Goal: Communication & Community: Participate in discussion

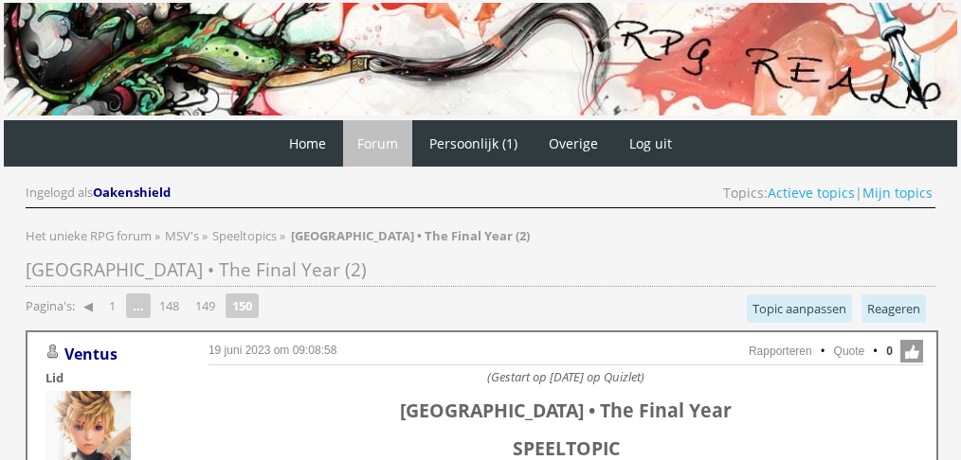
scroll to position [1168, 0]
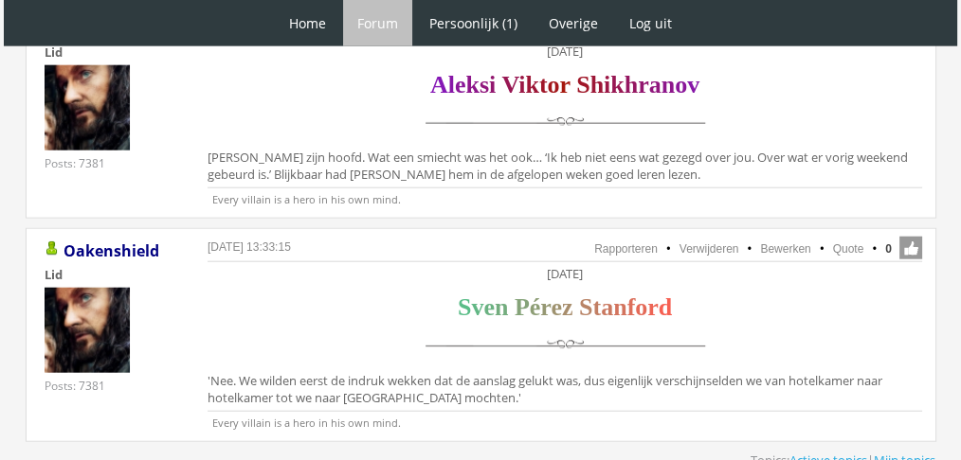
scroll to position [4673, 0]
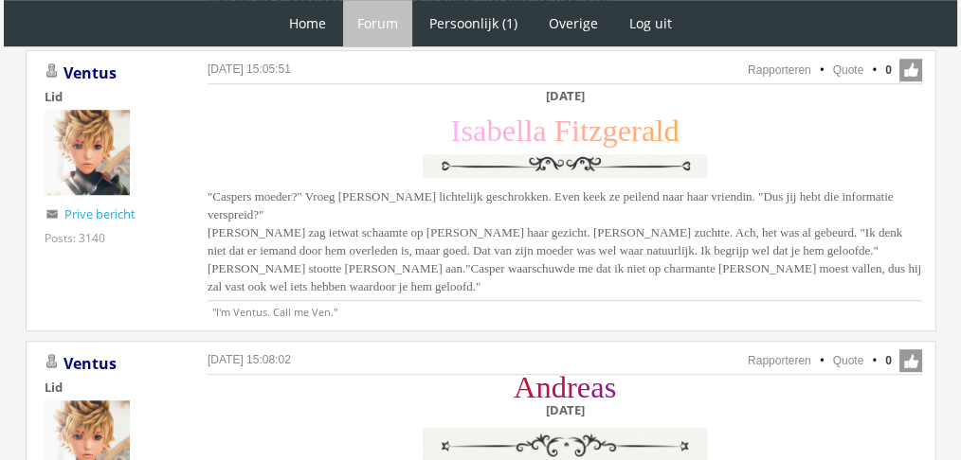
scroll to position [1350, 0]
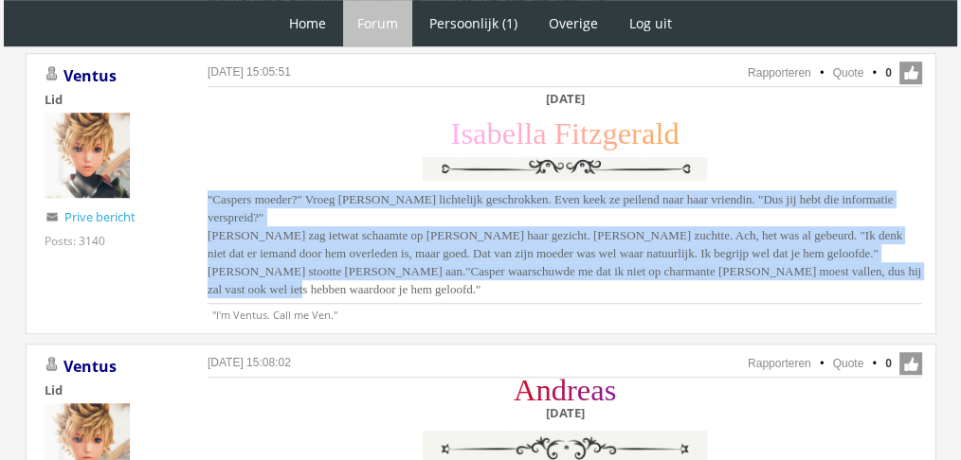
drag, startPoint x: 364, startPoint y: 279, endPoint x: 187, endPoint y: 195, distance: 195.8
click at [187, 195] on div "17 augustus 2025 om 15:05:51 Rapporteren Quote 0 Acties: Rapporteren Quote Vent…" at bounding box center [481, 193] width 911 height 281
copy span ""Caspers moeder?" Vroeg Isabella lichtelijk geschrokken. Even keek ze peilend n…"
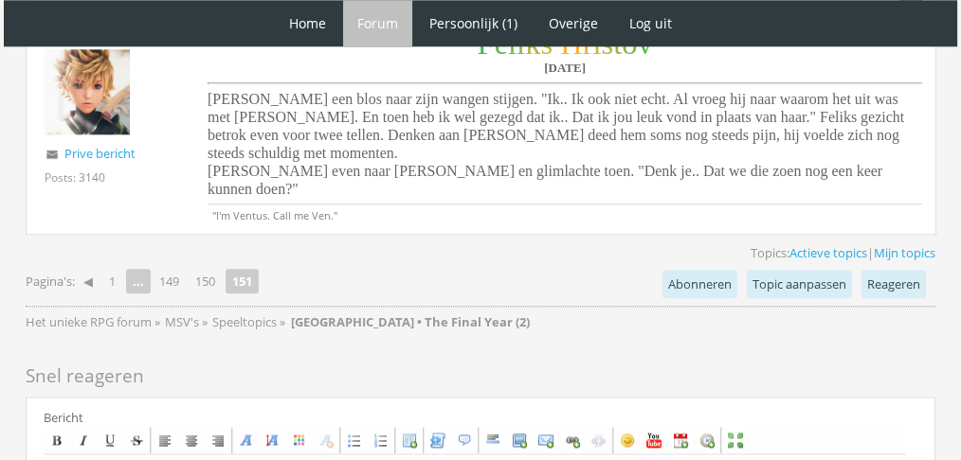
scroll to position [2283, 0]
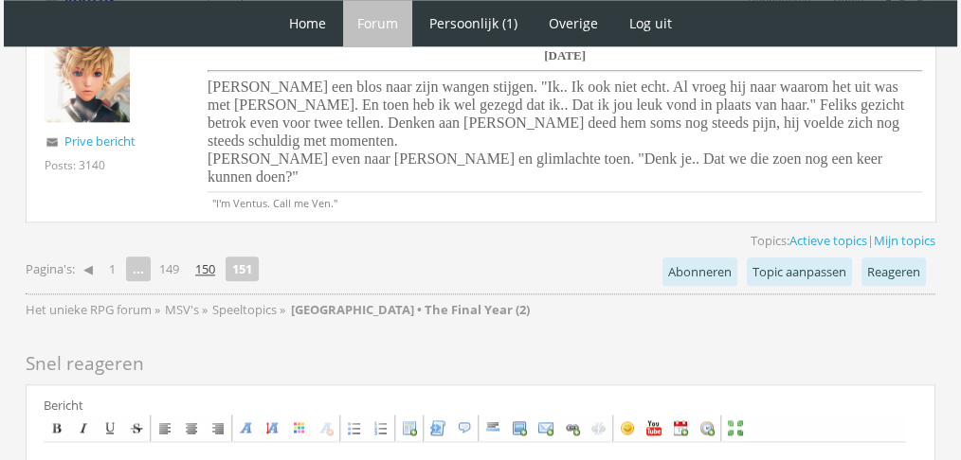
click at [213, 256] on link "150" at bounding box center [205, 269] width 35 height 27
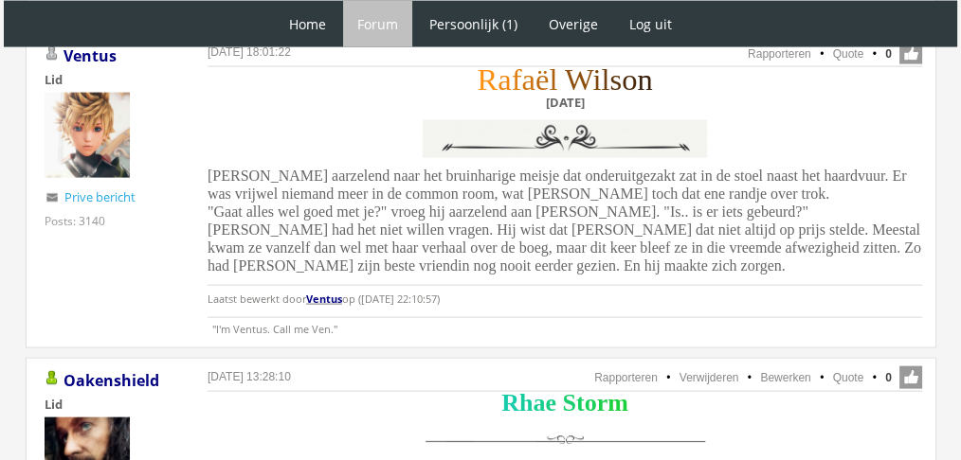
scroll to position [4190, 0]
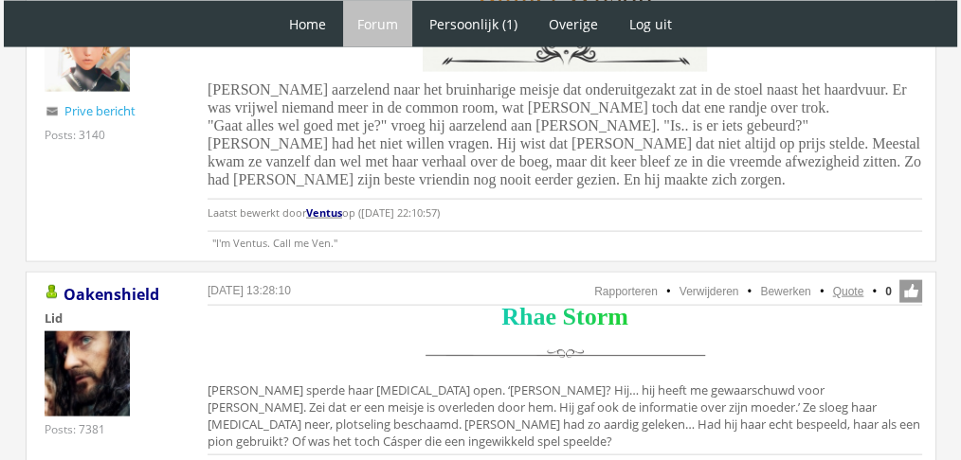
click at [854, 285] on link "Quote" at bounding box center [848, 291] width 31 height 13
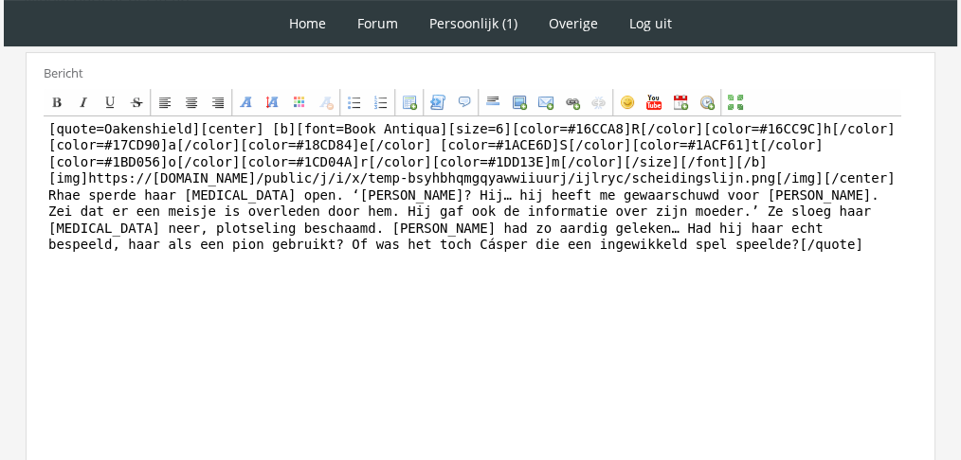
scroll to position [555, 0]
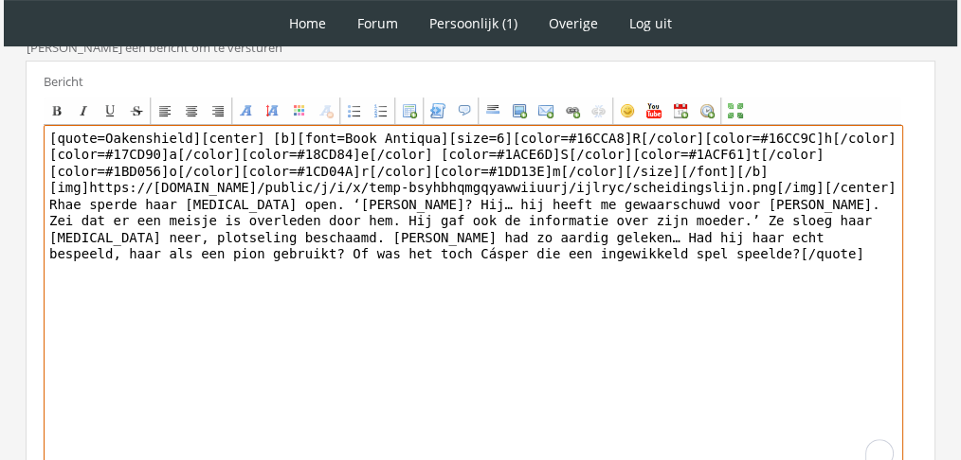
drag, startPoint x: 226, startPoint y: 315, endPoint x: 19, endPoint y: 207, distance: 233.1
click at [19, 207] on div "RPG Realm Ingelogd als Oakenshield Topics: Actieve topics | Mijn topics Het uni…" at bounding box center [481, 117] width 946 height 1053
paste textarea "hield maar voor zich dat het ook weinig had gescheeld of hij had Rosalie gedood…"
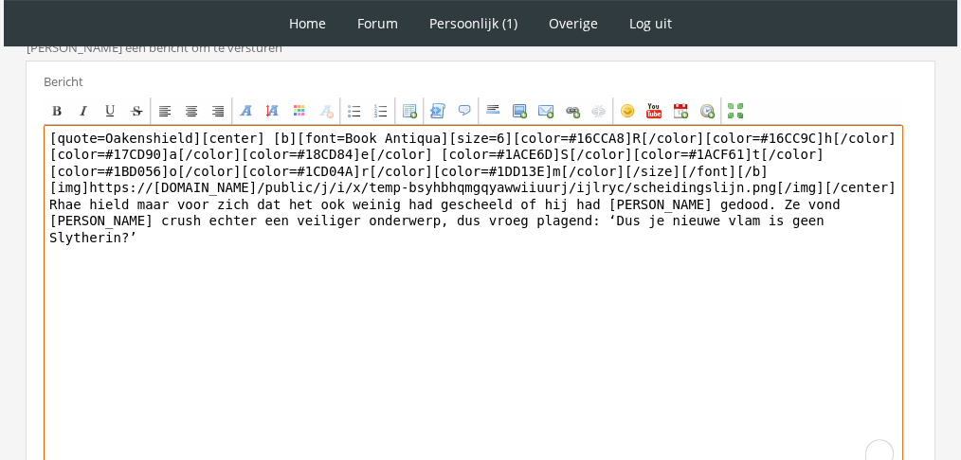
drag, startPoint x: 192, startPoint y: 126, endPoint x: 34, endPoint y: 132, distance: 158.3
click at [34, 132] on div "Bericht Bold Italic Underline Strikethrough Align left Center Align right Font …" at bounding box center [481, 284] width 910 height 446
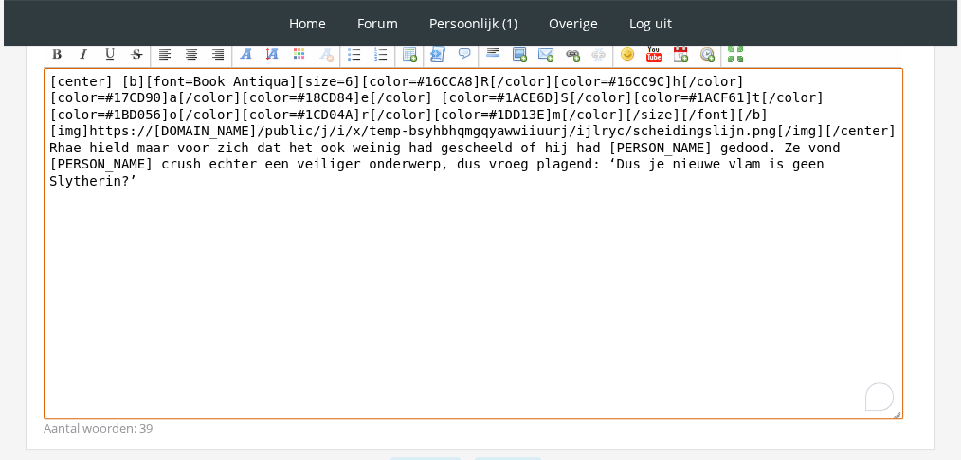
scroll to position [701, 0]
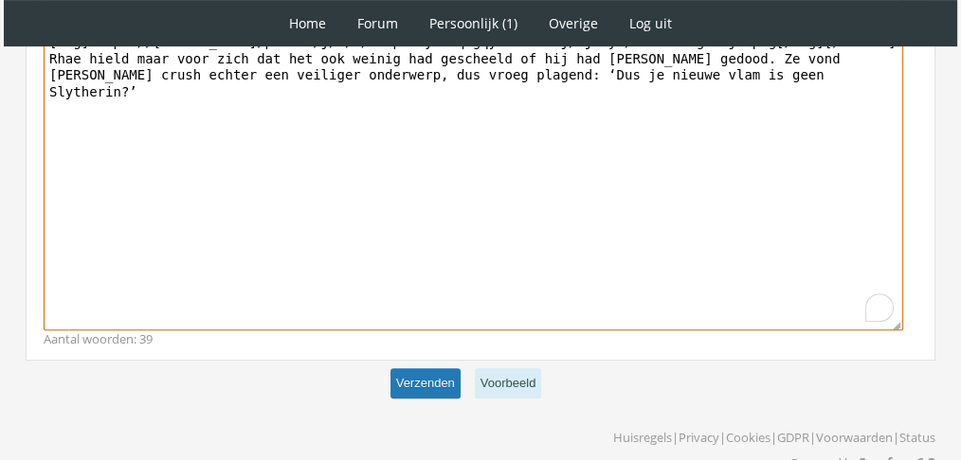
type textarea "[center] [b][font=Book Antiqua][size=6][color=#16CCA8]R[/color][color=#16CC9C]h…"
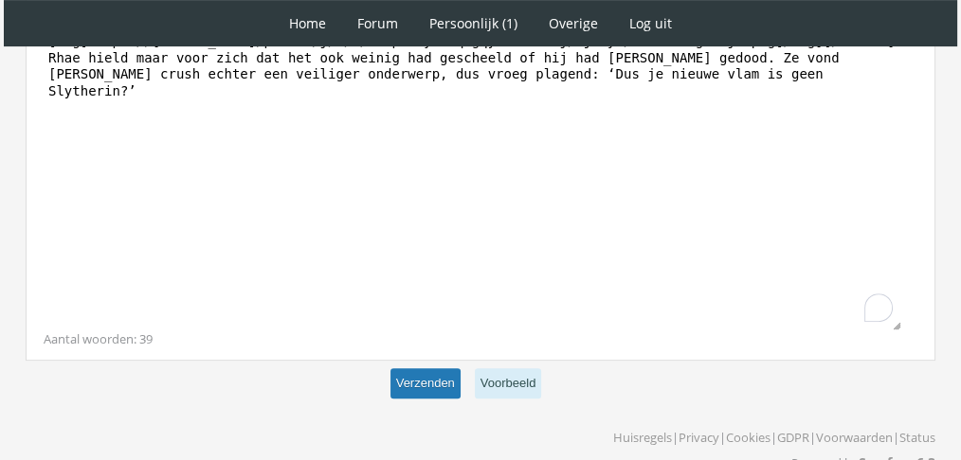
click at [413, 370] on button "Verzenden" at bounding box center [425, 384] width 70 height 31
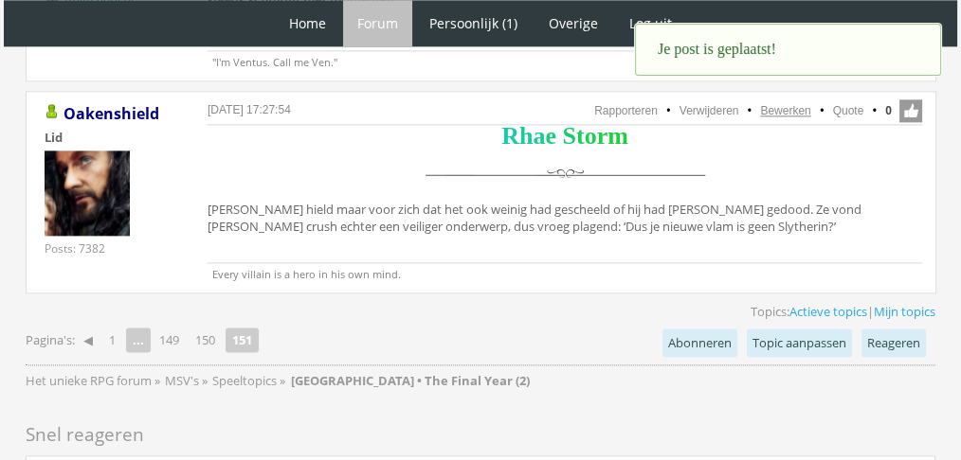
click at [791, 104] on link "Bewerken" at bounding box center [785, 110] width 50 height 13
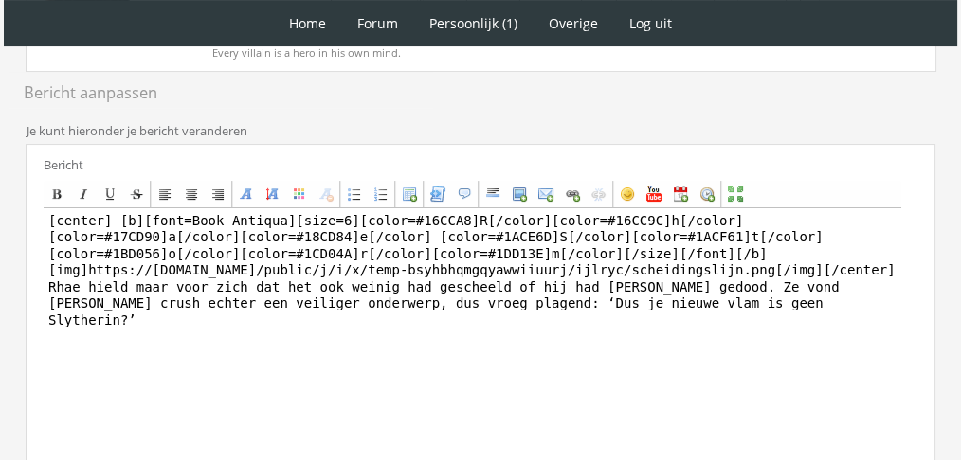
scroll to position [432, 0]
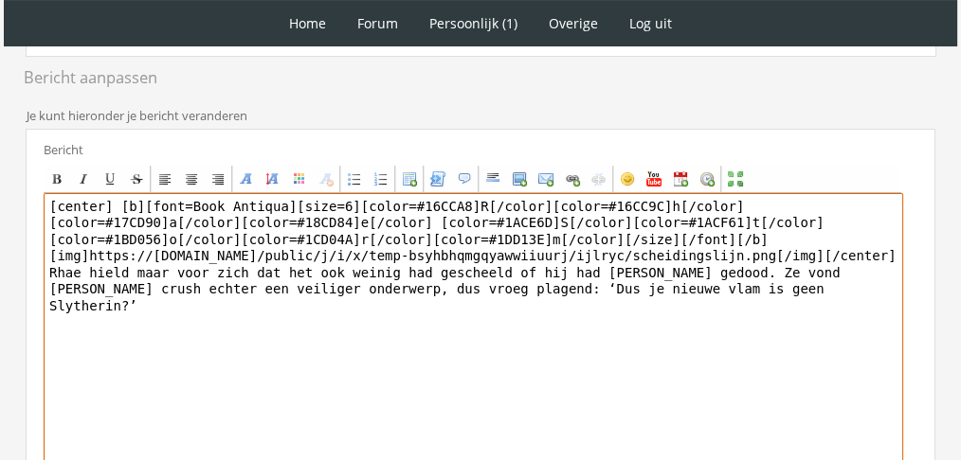
click at [695, 279] on textarea "[center] [b][font=Book Antiqua][size=6][color=#16CCA8]R[/color][color=#16CC9C]h…" at bounding box center [473, 369] width 859 height 352
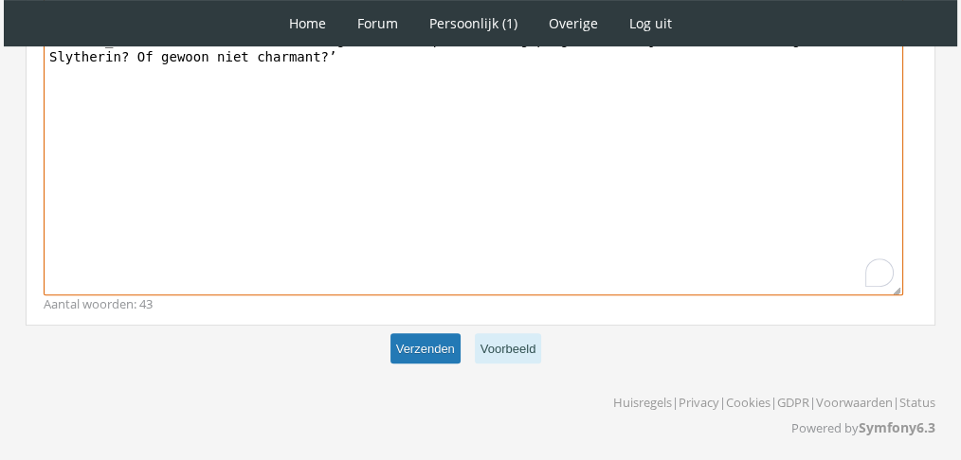
type textarea "[center] [b][font=Book Antiqua][size=6][color=#16CCA8]R[/color][color=#16CC9C]h…"
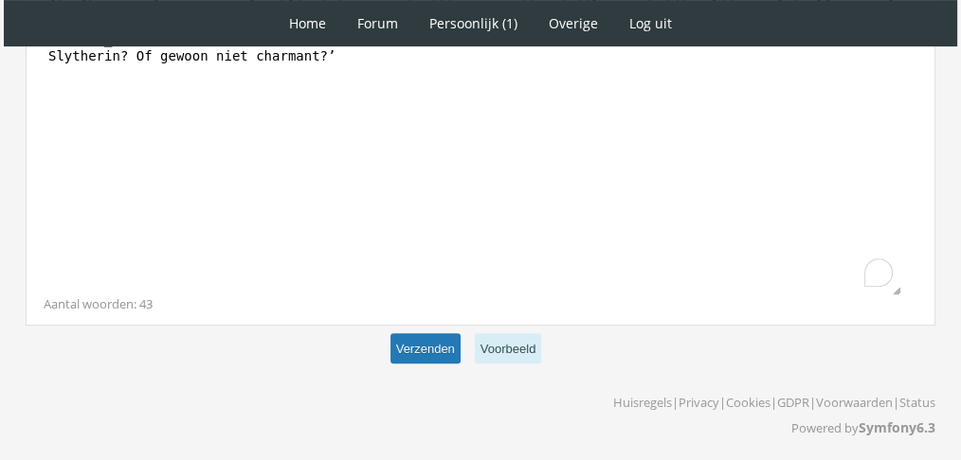
scroll to position [680, 0]
click at [447, 337] on button "Verzenden" at bounding box center [425, 349] width 70 height 31
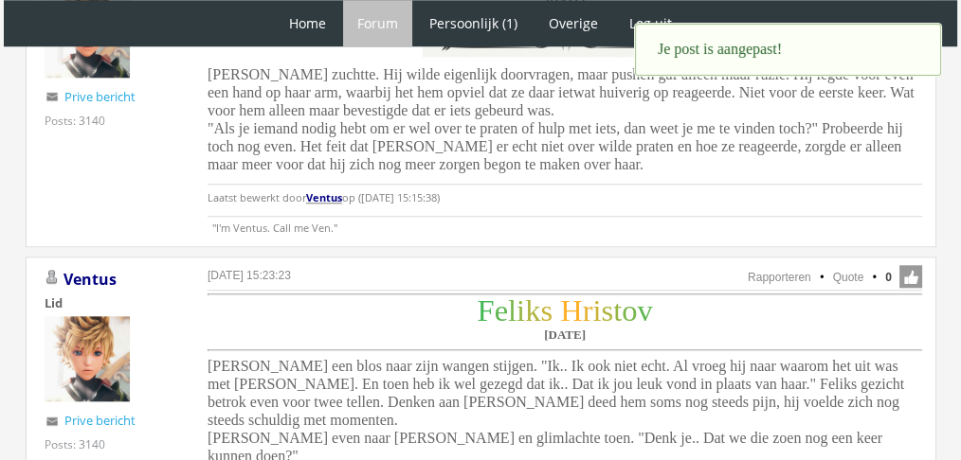
scroll to position [1995, 0]
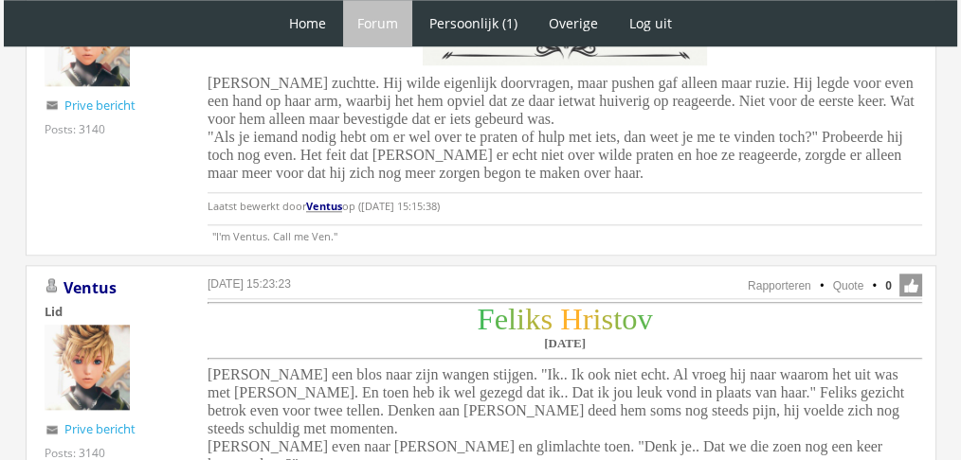
click at [300, 129] on span "[PERSON_NAME] zuchtte. Hij wilde eigenlijk doorvragen, maar pushen gaf alleen m…" at bounding box center [561, 128] width 707 height 106
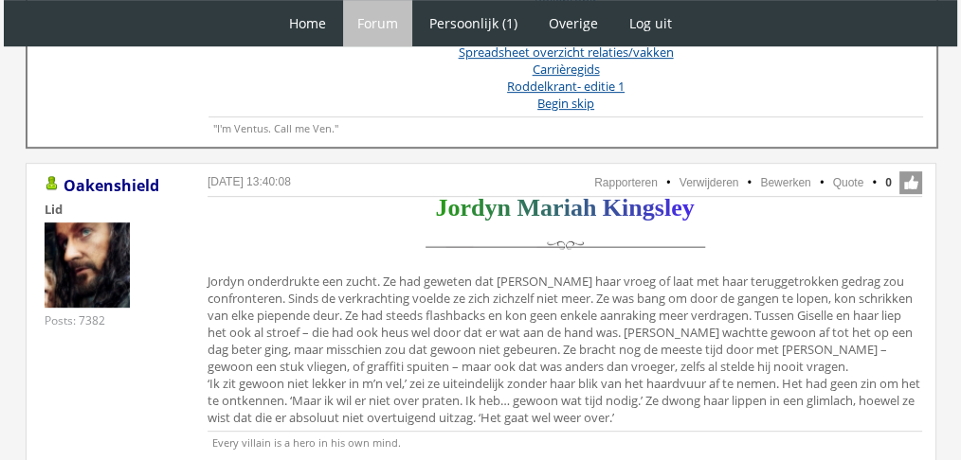
scroll to position [934, 0]
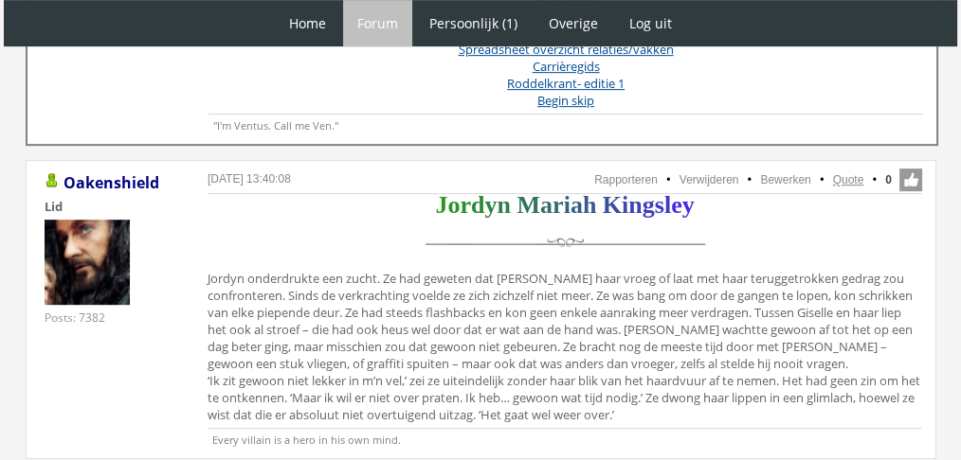
click at [835, 173] on link "Quote" at bounding box center [848, 179] width 31 height 13
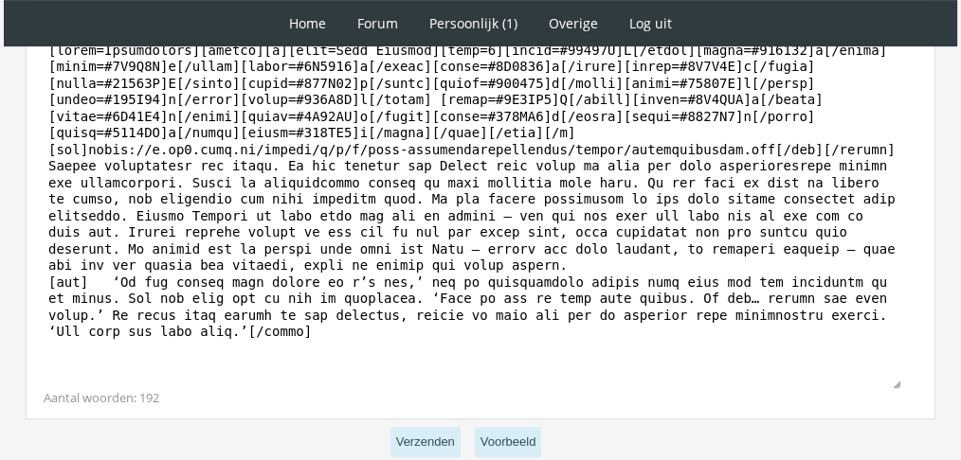
scroll to position [740, 0]
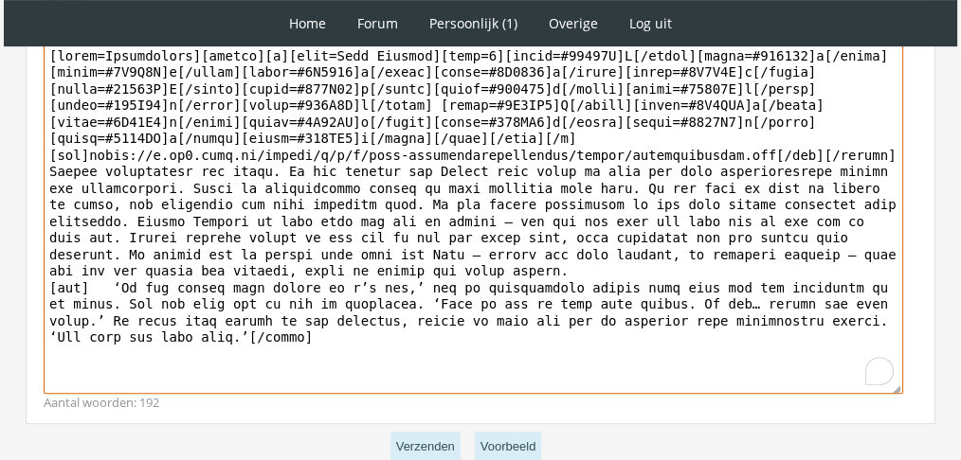
drag, startPoint x: 318, startPoint y: 325, endPoint x: 99, endPoint y: 153, distance: 279.4
click at [99, 153] on textarea "To enrich screen reader interactions, please activate Accessibility in Grammarl…" at bounding box center [473, 219] width 859 height 352
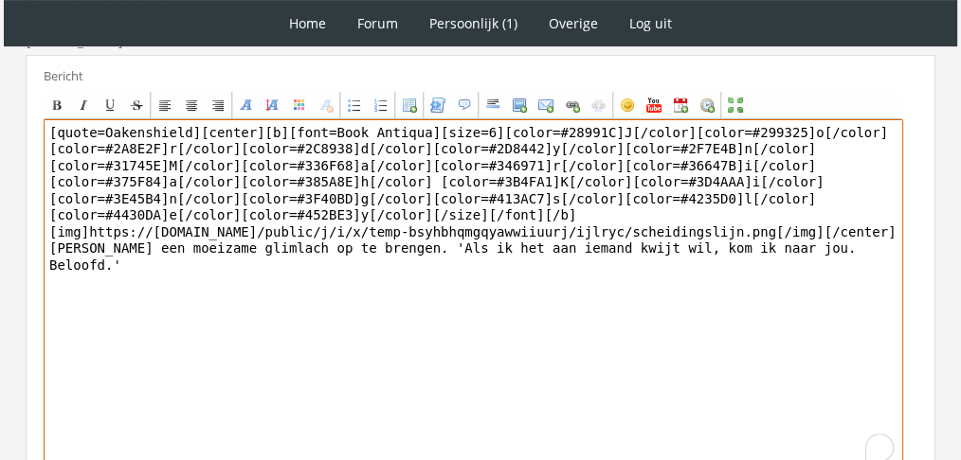
scroll to position [657, 0]
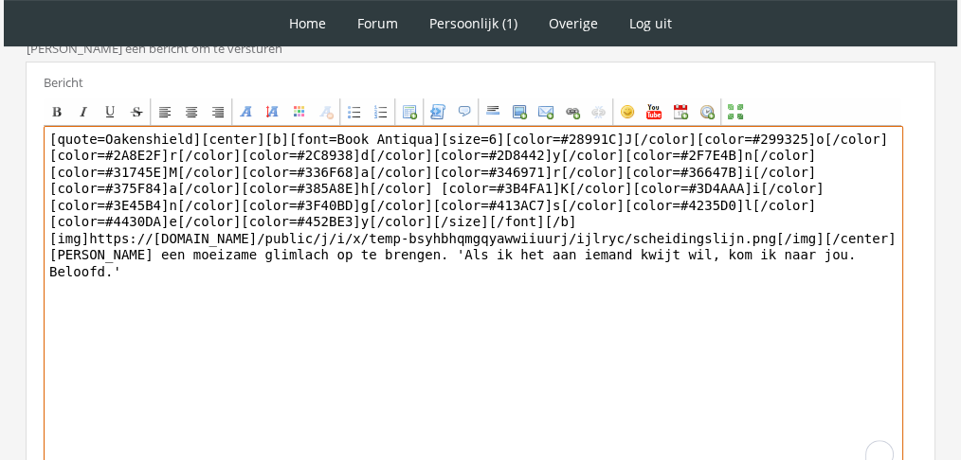
drag, startPoint x: 187, startPoint y: 108, endPoint x: 0, endPoint y: 89, distance: 187.6
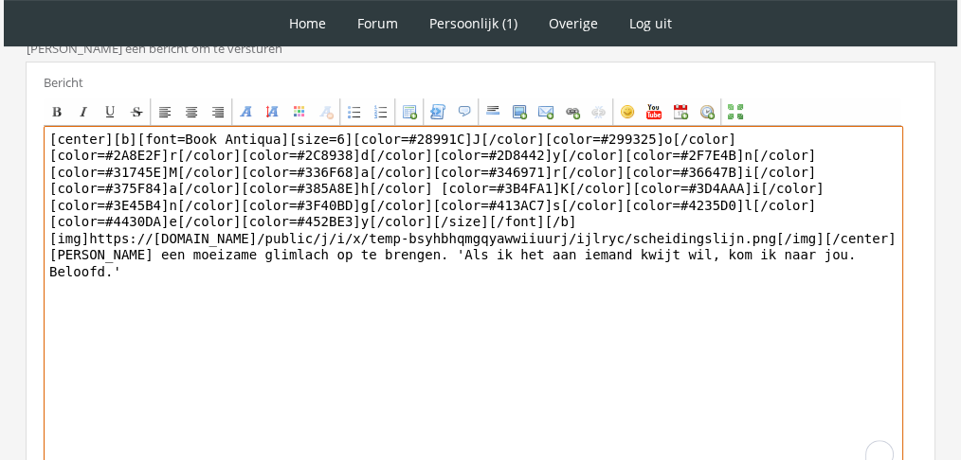
scroll to position [821, 0]
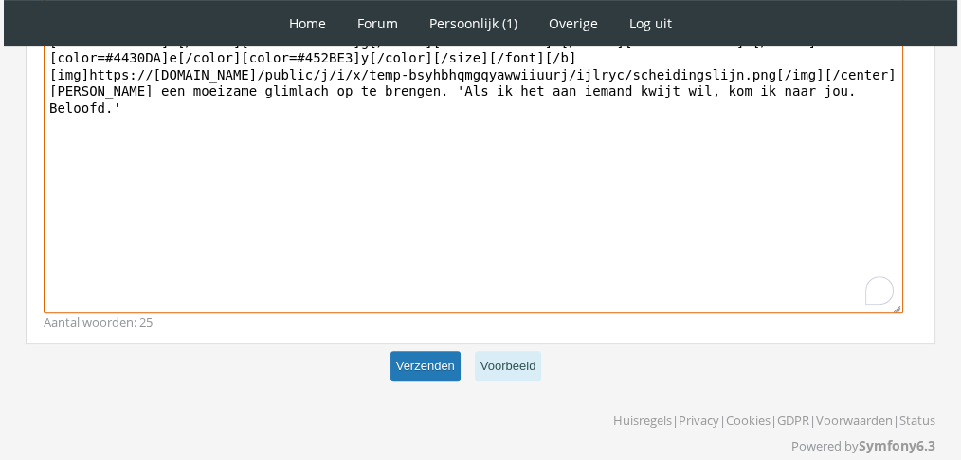
type textarea "[center][b][font=Book Antiqua][size=6][color=#28991C]J[/color][color=#299325]o[…"
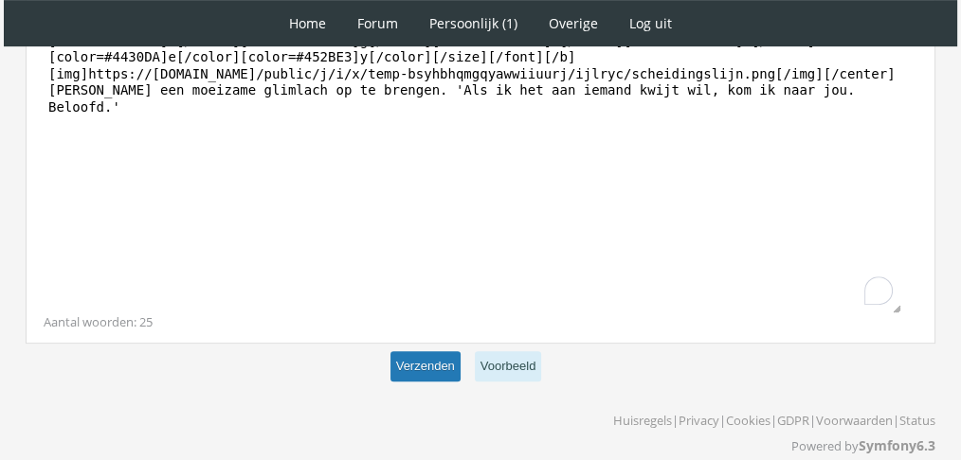
click at [399, 352] on button "Verzenden" at bounding box center [425, 367] width 70 height 31
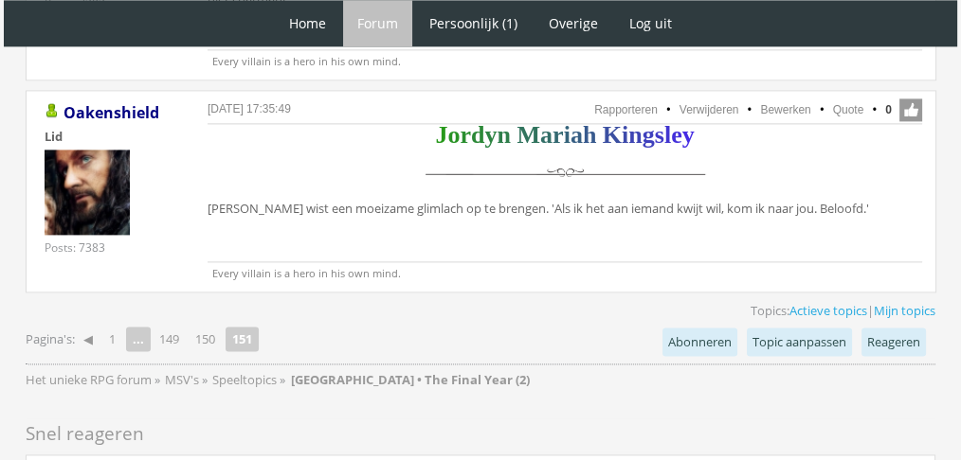
scroll to position [2713, 0]
